Goal: Check status: Check status

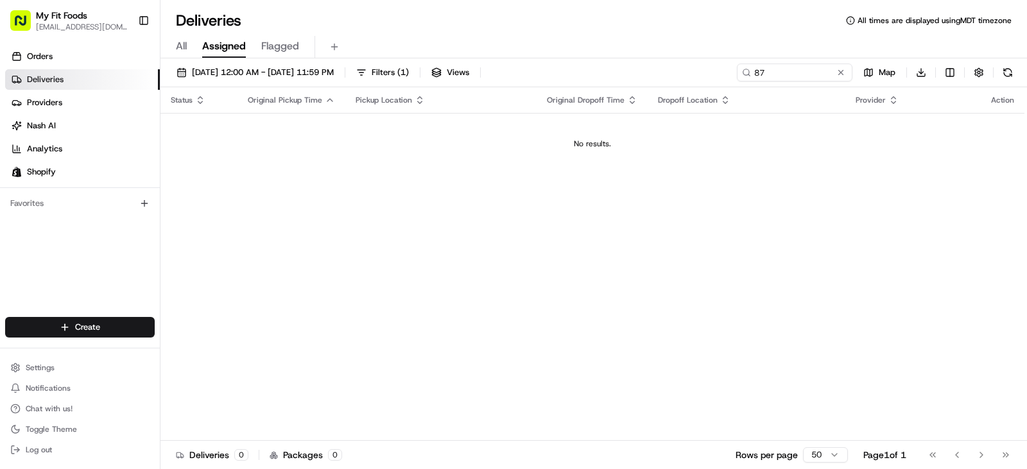
type input "8"
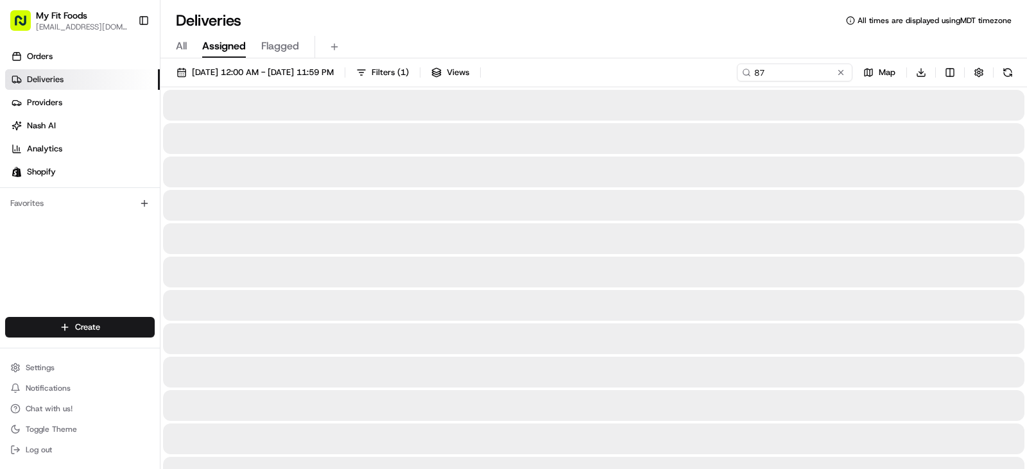
type input "8"
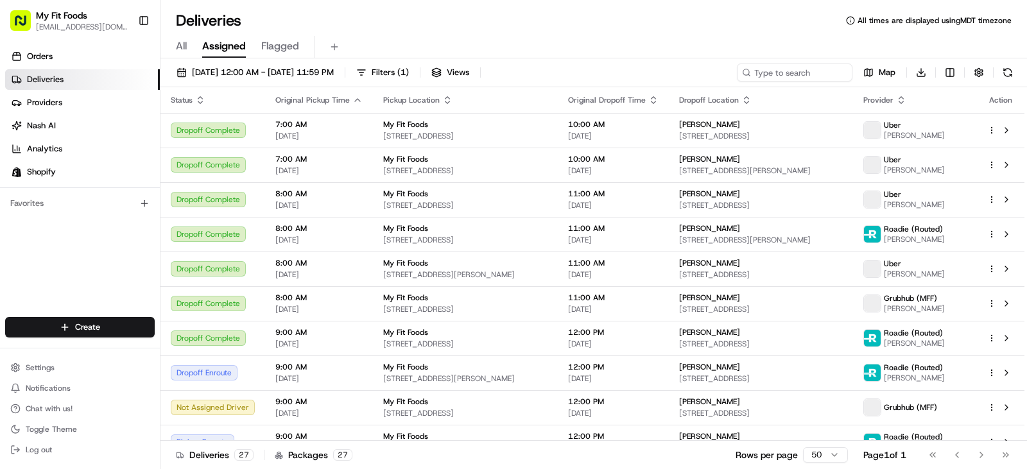
type input "8"
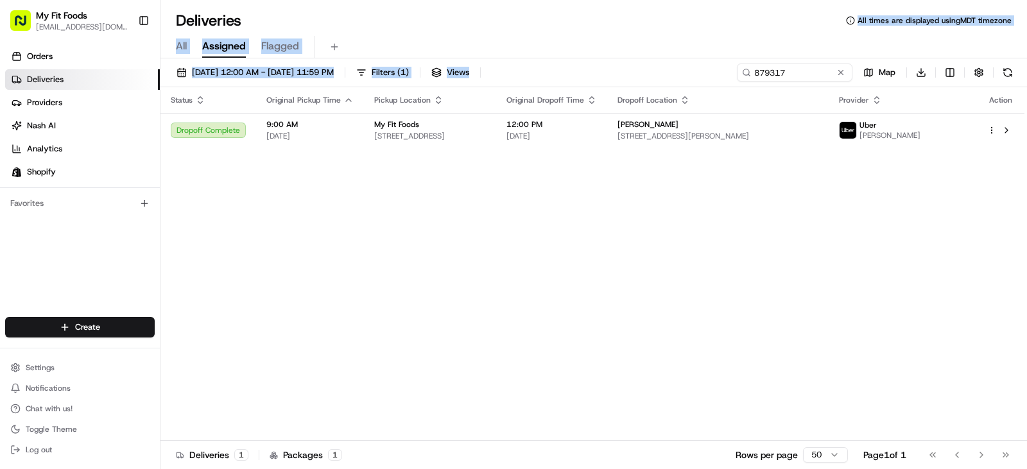
drag, startPoint x: 751, startPoint y: 60, endPoint x: 725, endPoint y: -78, distance: 140.4
click at [725, 0] on html "My Fit Foods [EMAIL_ADDRESS][DOMAIN_NAME] Toggle Sidebar Orders Deliveries Prov…" at bounding box center [513, 234] width 1027 height 469
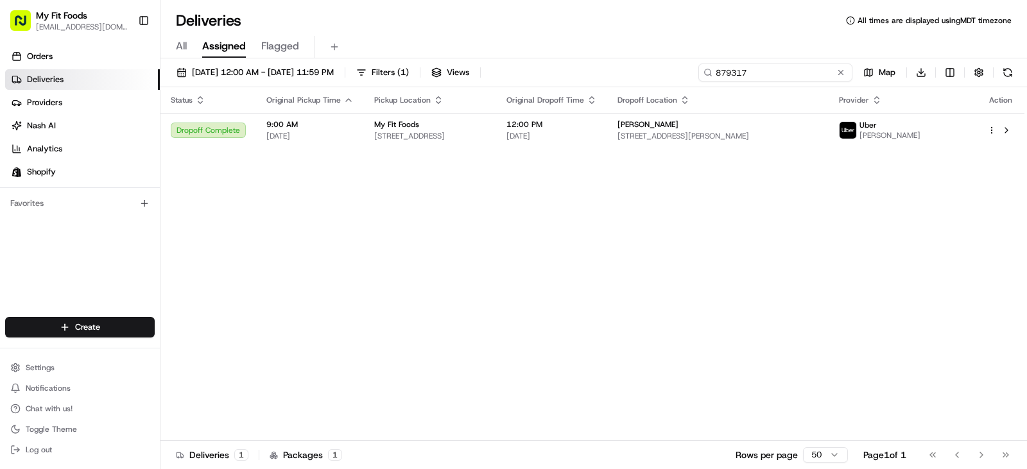
click at [804, 78] on input "879317" at bounding box center [775, 73] width 154 height 18
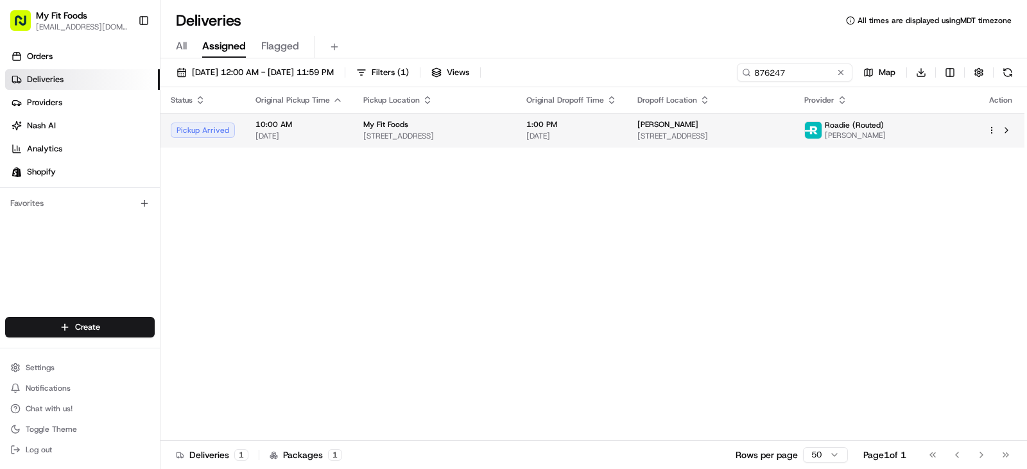
click at [506, 130] on div "My Fit Foods [STREET_ADDRESS]" at bounding box center [434, 130] width 142 height 22
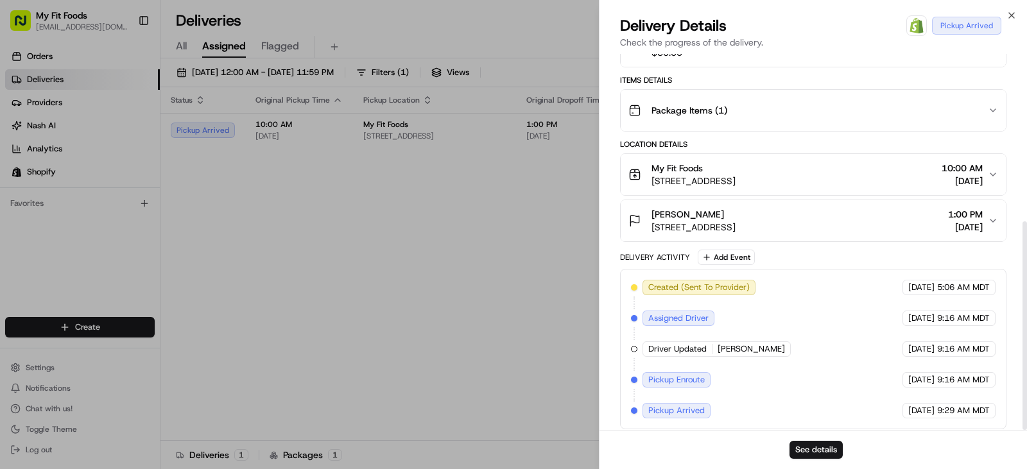
scroll to position [303, 0]
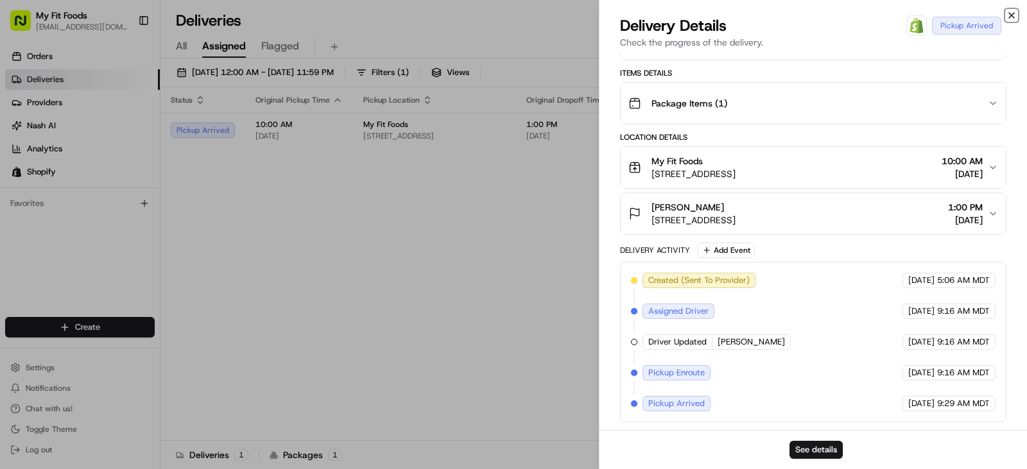
click at [1007, 15] on icon "button" at bounding box center [1011, 15] width 10 height 10
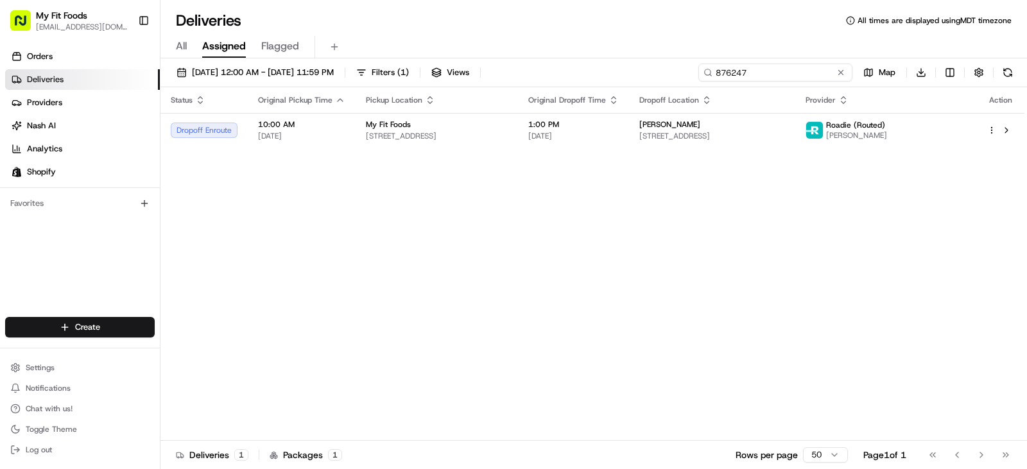
click at [808, 74] on input "876247" at bounding box center [775, 73] width 154 height 18
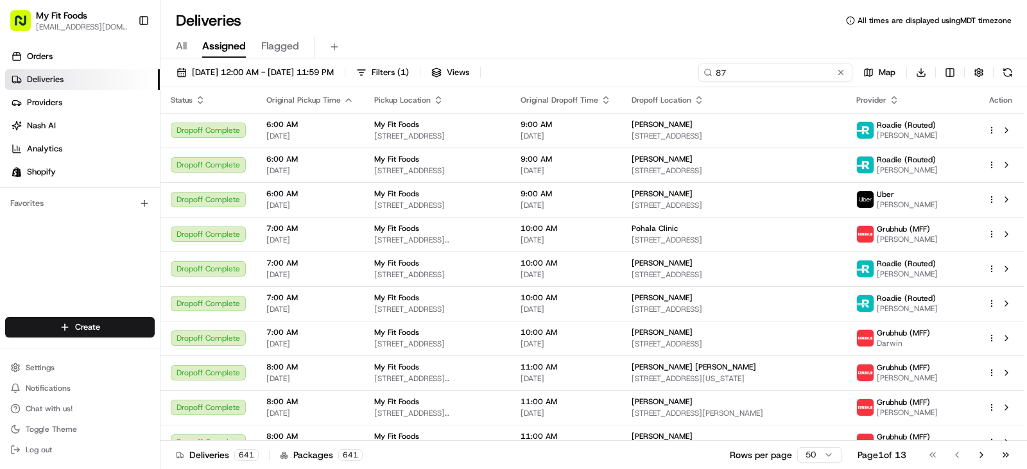
click at [738, 74] on input "87" at bounding box center [775, 73] width 154 height 18
click at [741, 69] on input "87" at bounding box center [775, 73] width 154 height 18
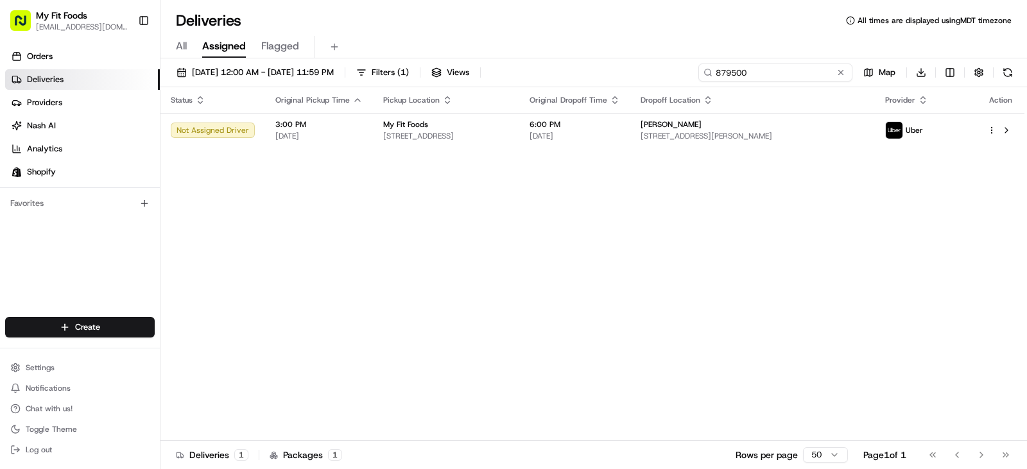
type input "879500"
